Goal: Task Accomplishment & Management: Manage account settings

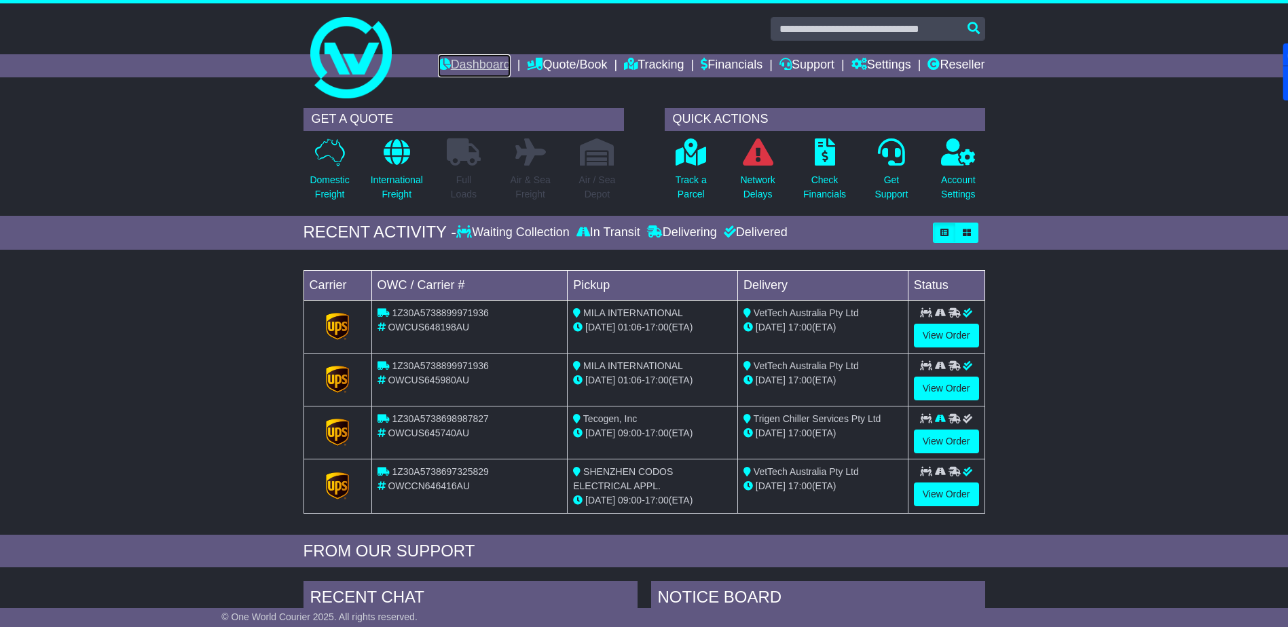
click at [476, 62] on link "Dashboard" at bounding box center [474, 65] width 73 height 23
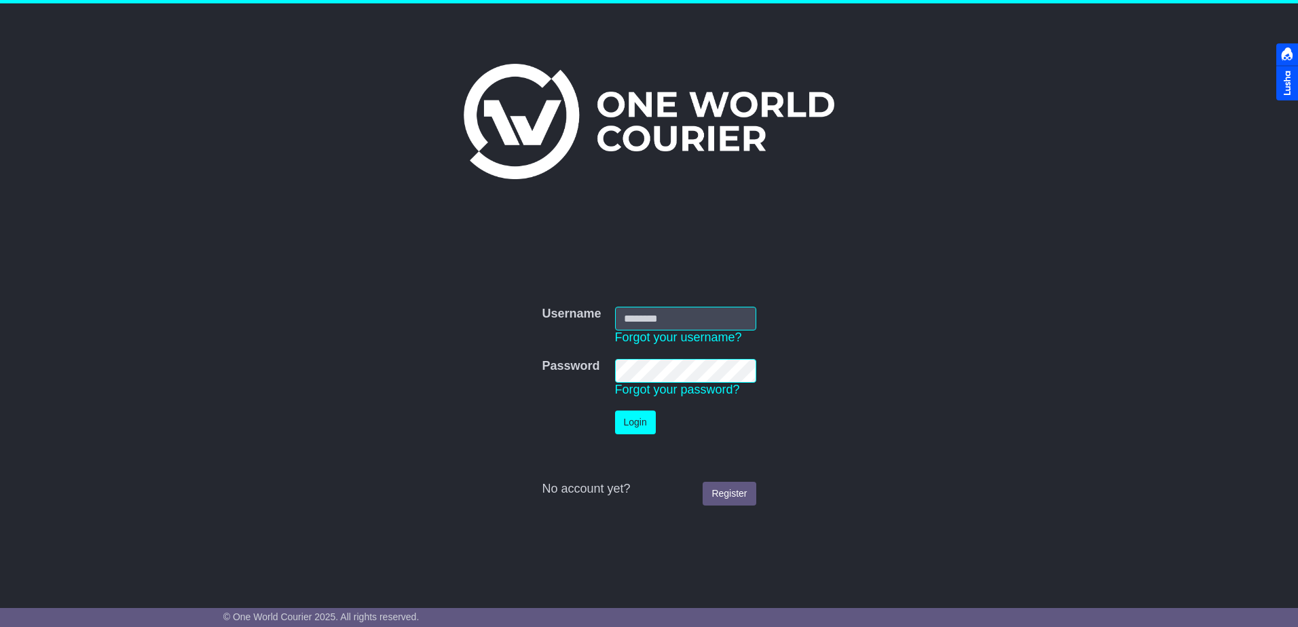
type input "**********"
click at [634, 424] on button "Login" at bounding box center [635, 423] width 41 height 24
